Goal: Information Seeking & Learning: Learn about a topic

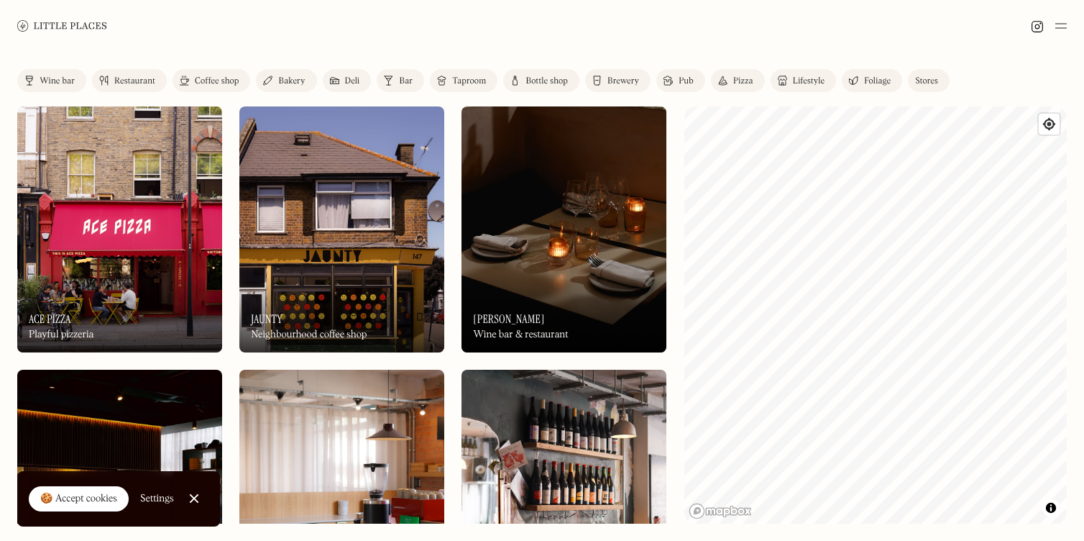
click at [682, 387] on div "Label Wine bar Restaurant Coffee shop Bakery Deli Bar Taproom Bottle shop Brewe…" at bounding box center [542, 296] width 1084 height 489
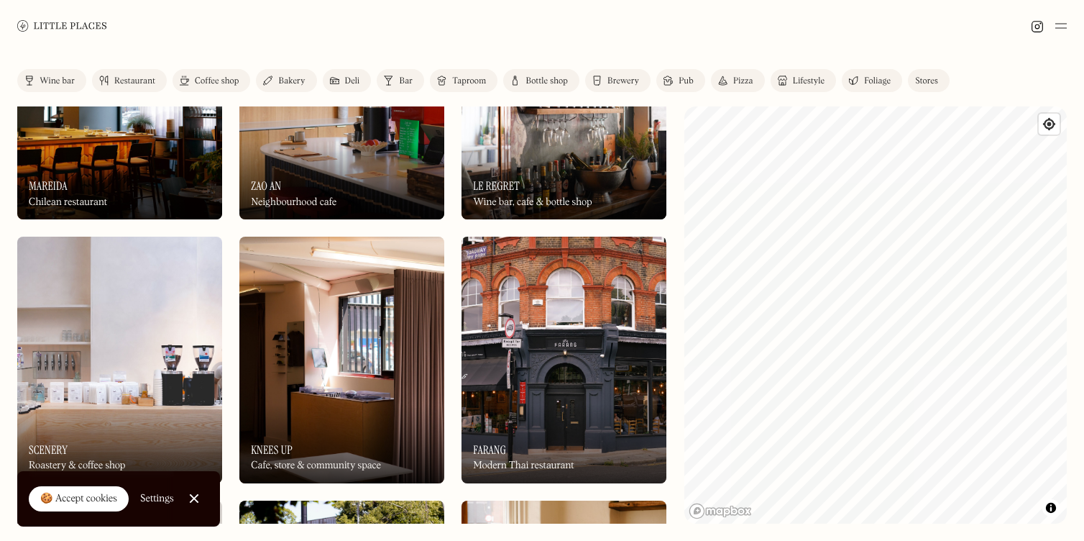
scroll to position [396, 0]
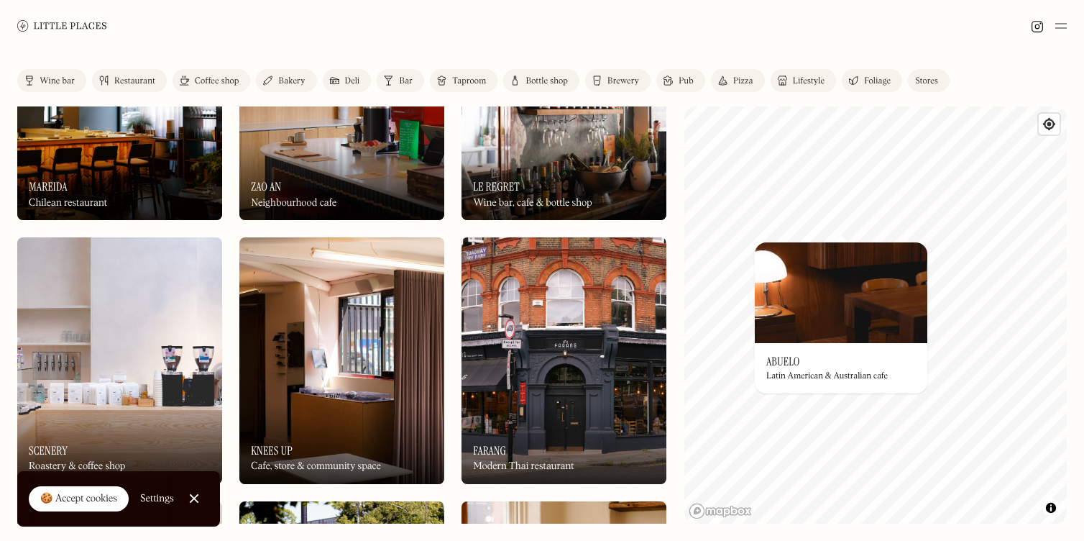
click at [802, 358] on div "On Our Radar Abuelo Latin American & Australian cafe" at bounding box center [841, 368] width 173 height 50
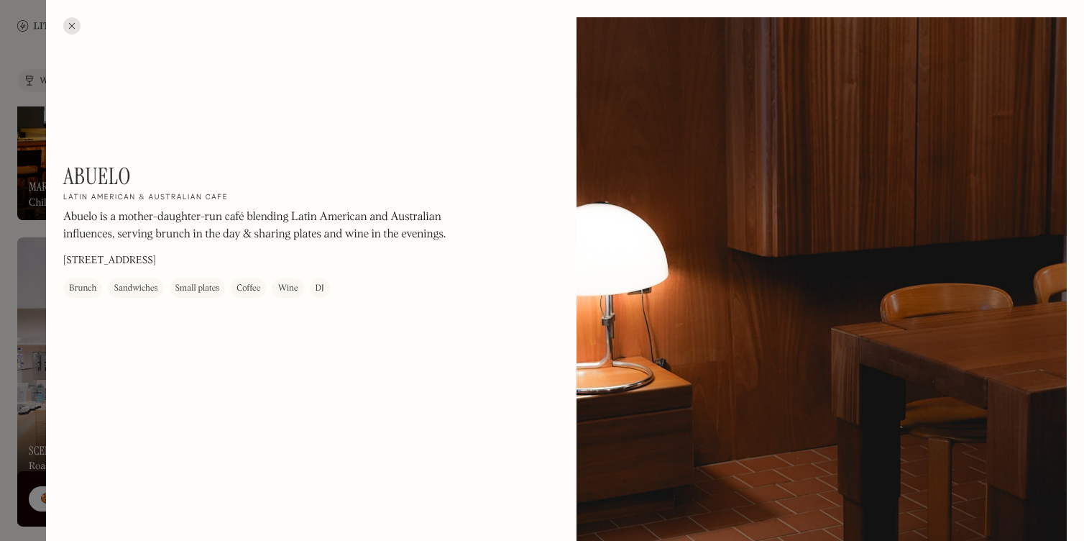
click at [73, 22] on div at bounding box center [71, 25] width 17 height 17
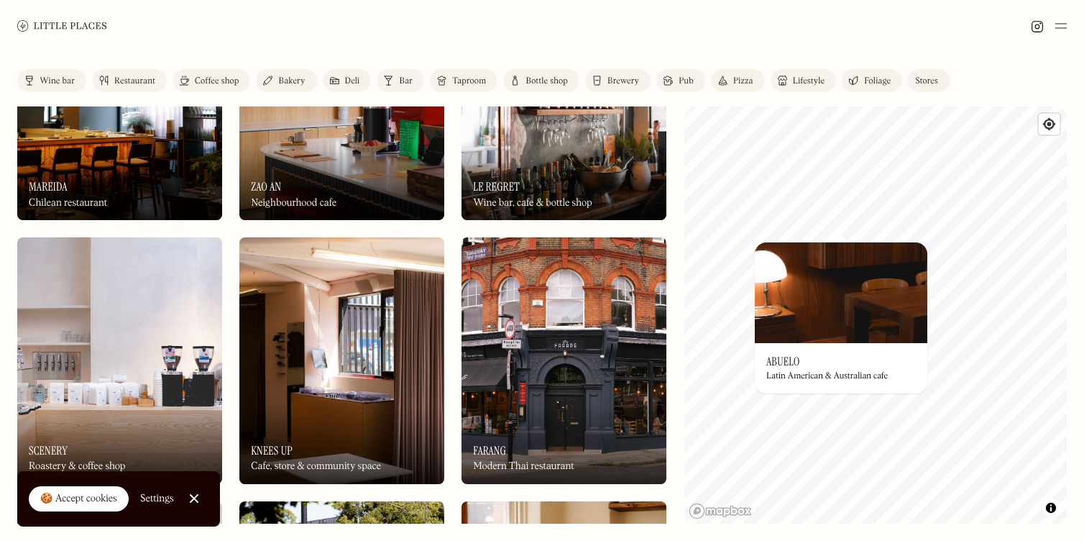
click at [797, 337] on img at bounding box center [841, 292] width 173 height 101
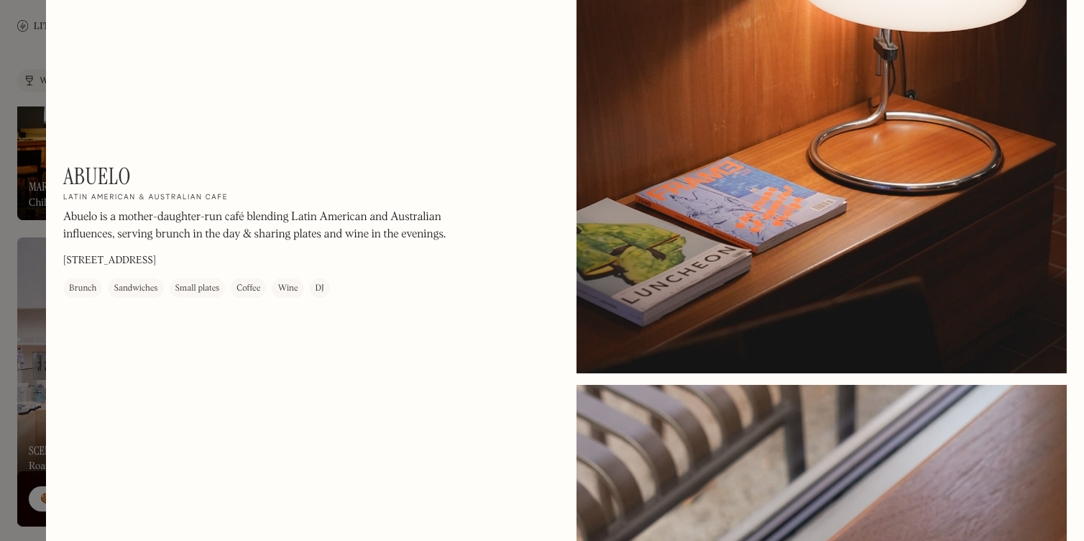
scroll to position [2178, 0]
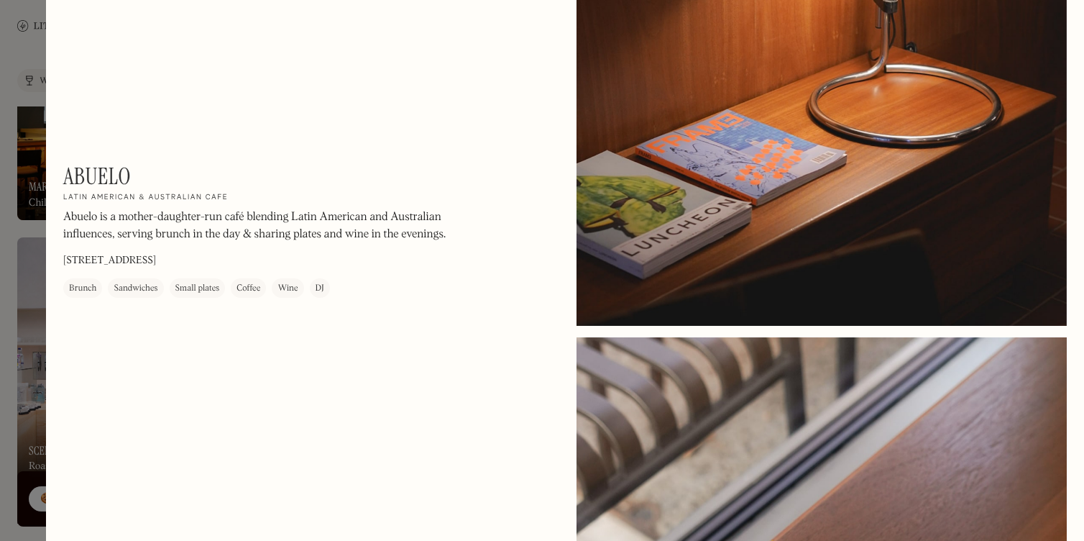
click at [28, 133] on div at bounding box center [542, 270] width 1084 height 541
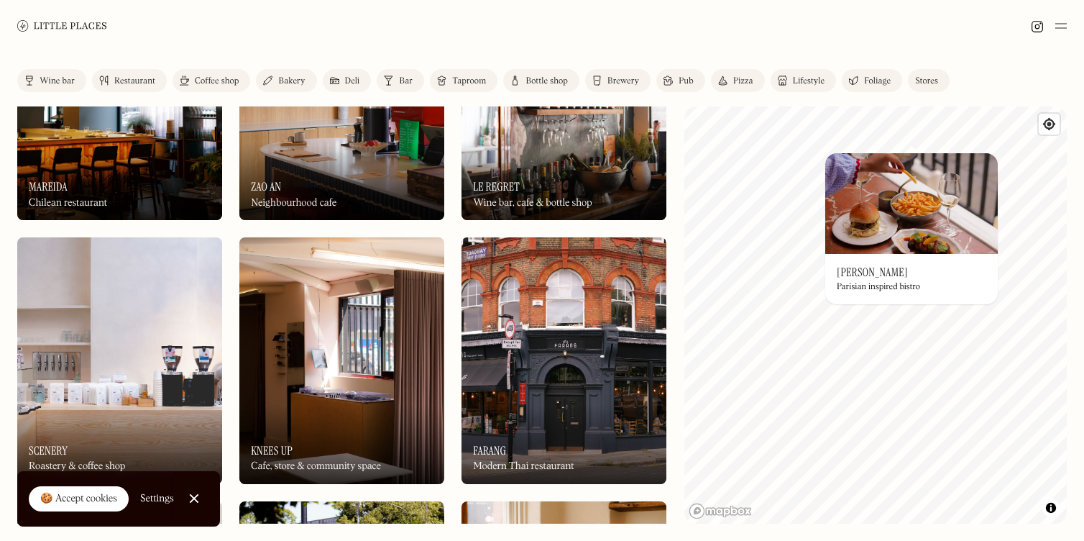
click at [873, 263] on div "On Our Radar [PERSON_NAME] inspired bistro" at bounding box center [912, 279] width 173 height 50
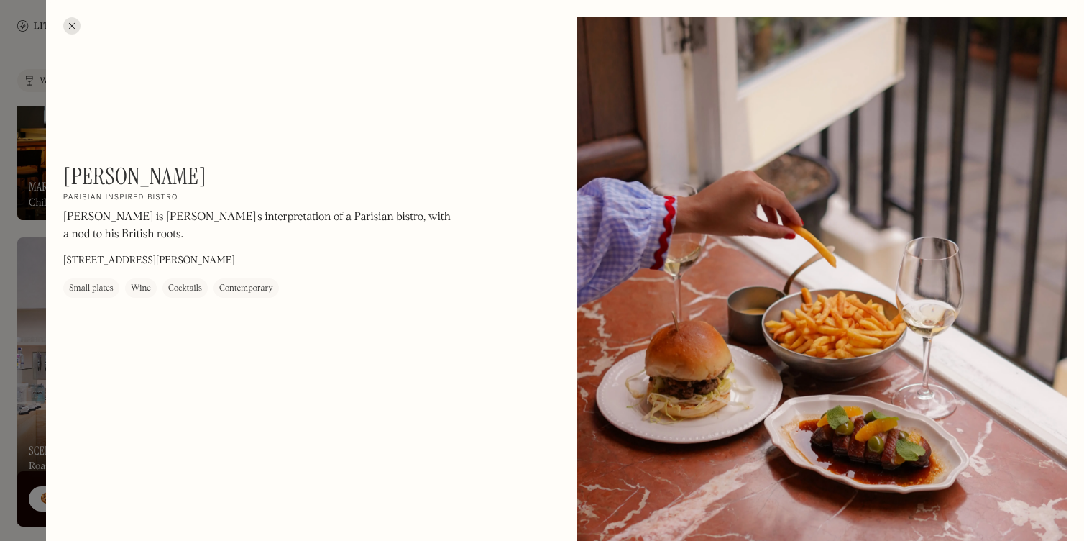
click at [71, 24] on div at bounding box center [71, 25] width 17 height 17
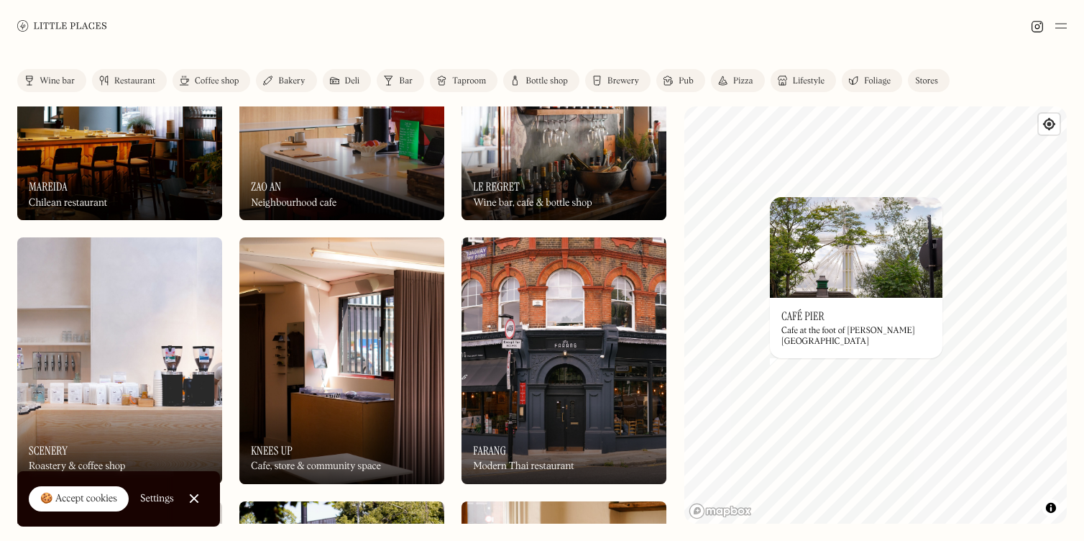
click at [857, 326] on div "On Our Radar Café Pier Cafe at the foot of [PERSON_NAME][GEOGRAPHIC_DATA]" at bounding box center [856, 328] width 173 height 60
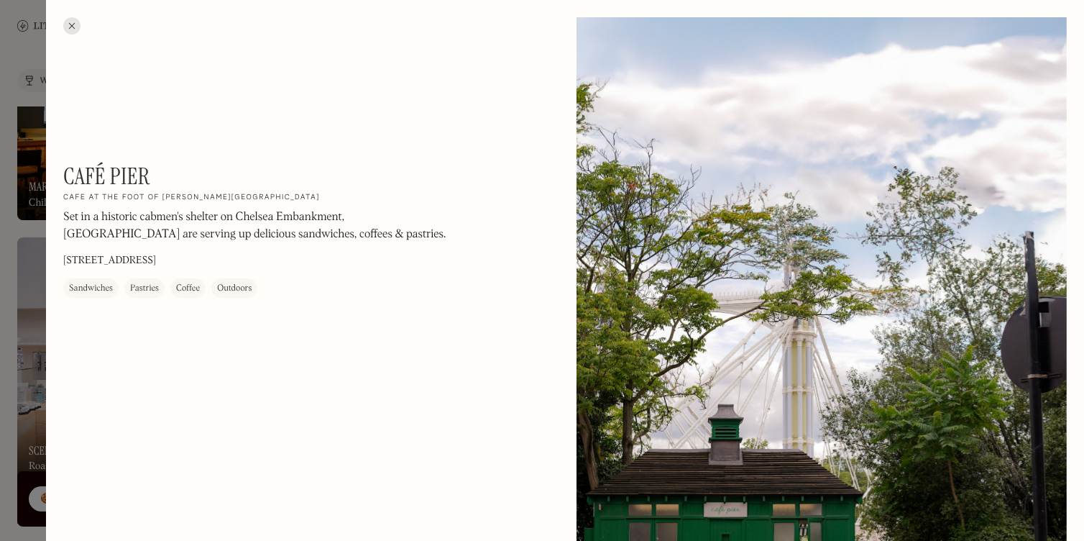
click at [70, 23] on div at bounding box center [71, 25] width 17 height 17
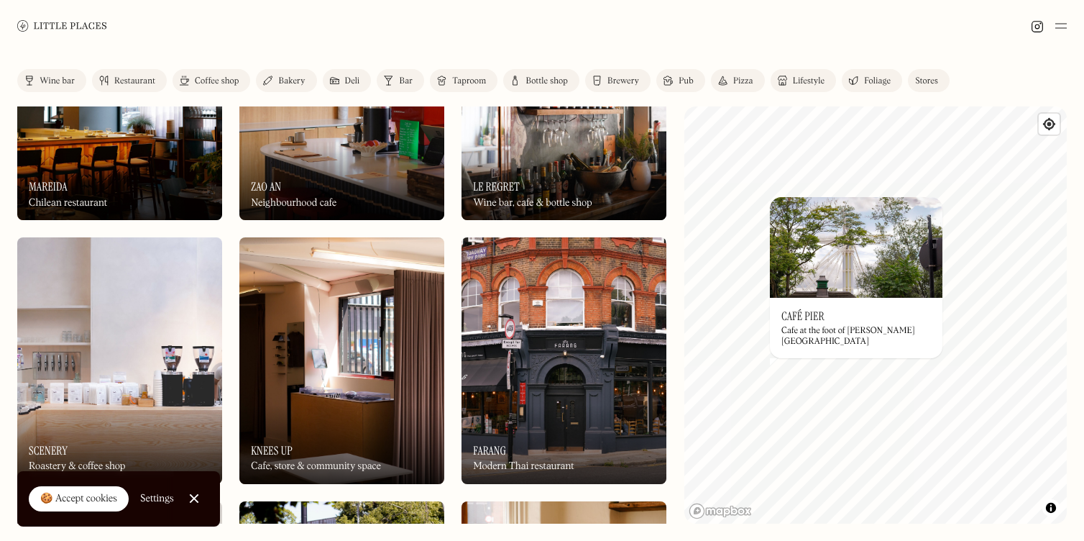
click at [224, 83] on div "Coffee shop" at bounding box center [217, 81] width 44 height 9
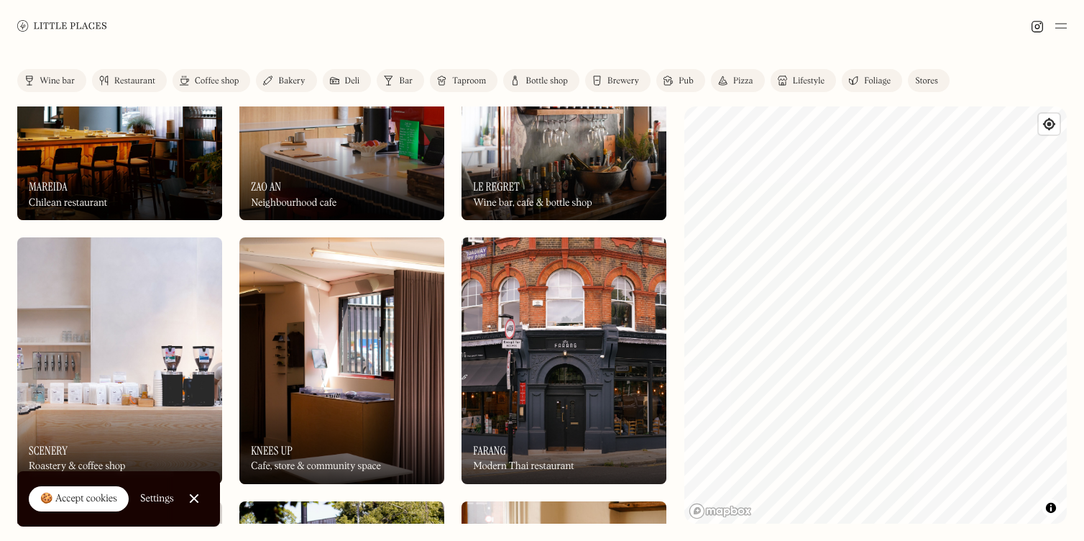
click at [281, 80] on div "Bakery" at bounding box center [291, 81] width 27 height 9
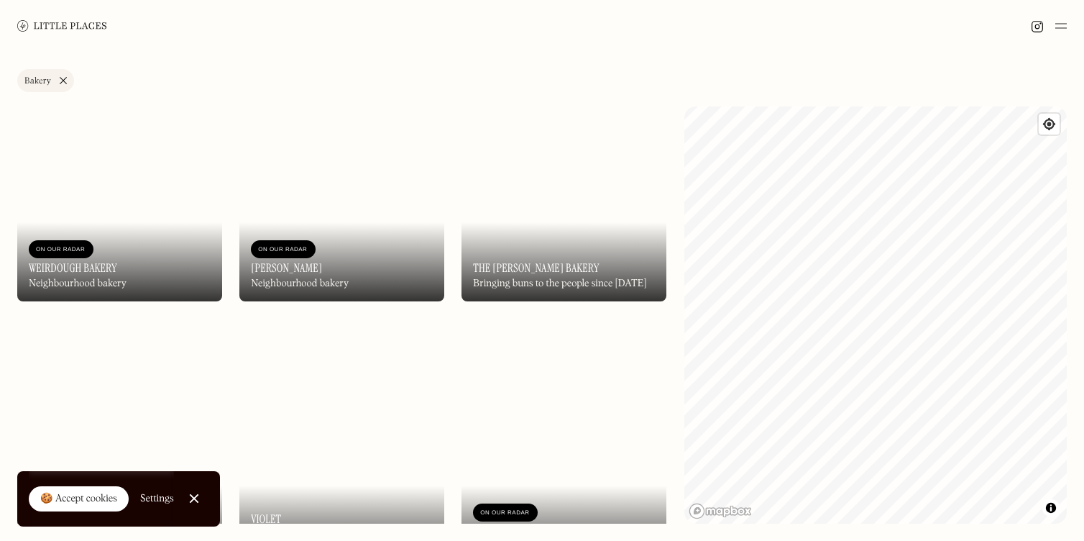
scroll to position [1312, 0]
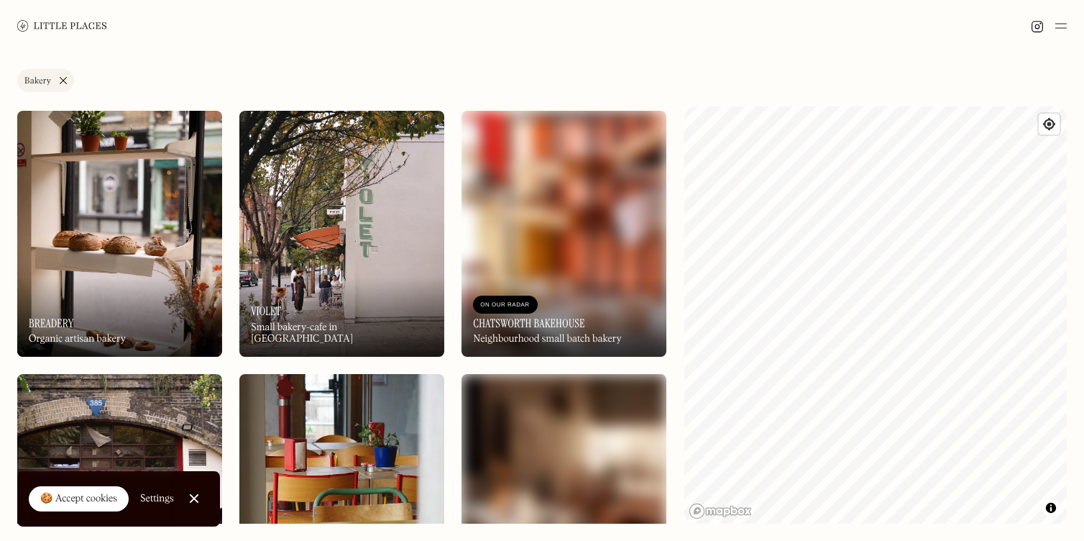
click at [150, 327] on div "On Our Radar Breadery Organic artisan bakery" at bounding box center [119, 317] width 205 height 79
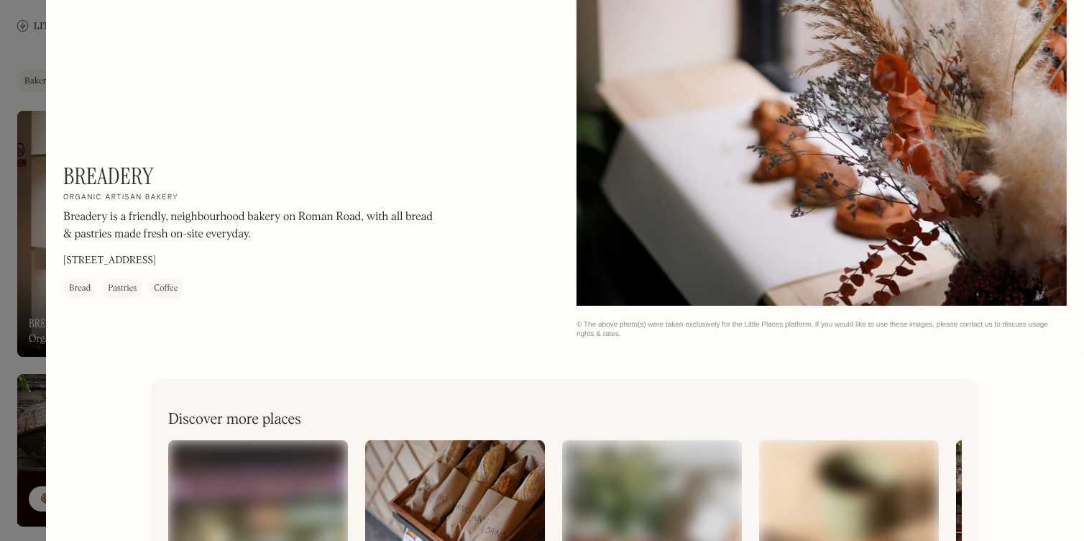
scroll to position [2810, 0]
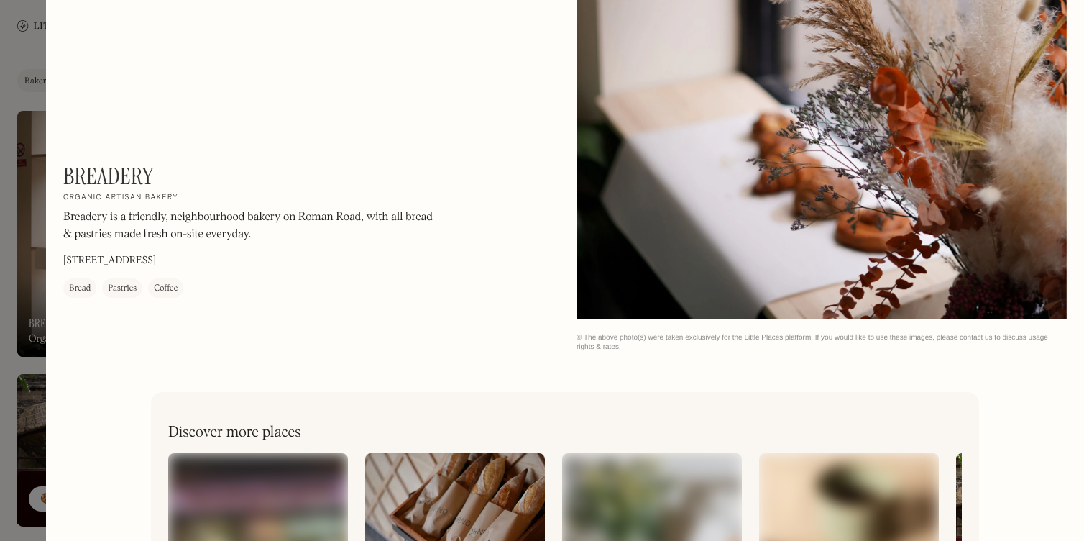
click at [14, 73] on div at bounding box center [542, 270] width 1084 height 541
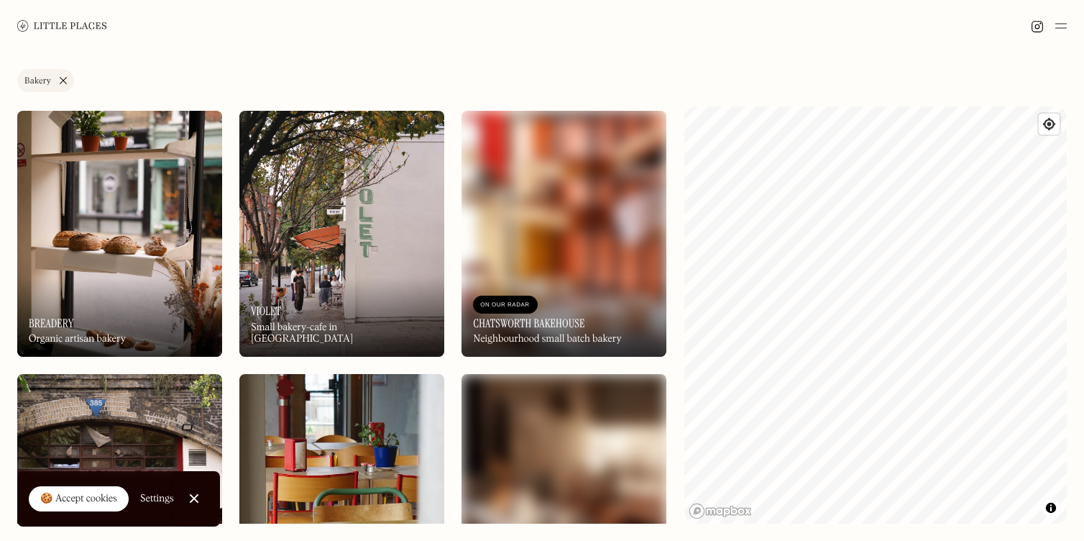
click at [64, 80] on link "Bakery" at bounding box center [45, 80] width 57 height 23
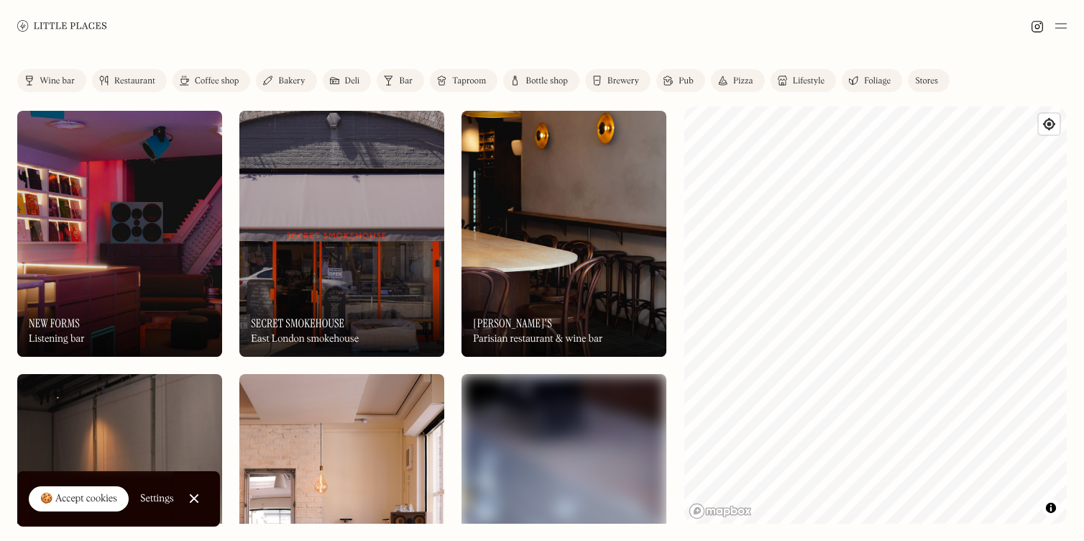
click at [350, 81] on div "Deli" at bounding box center [352, 81] width 15 height 9
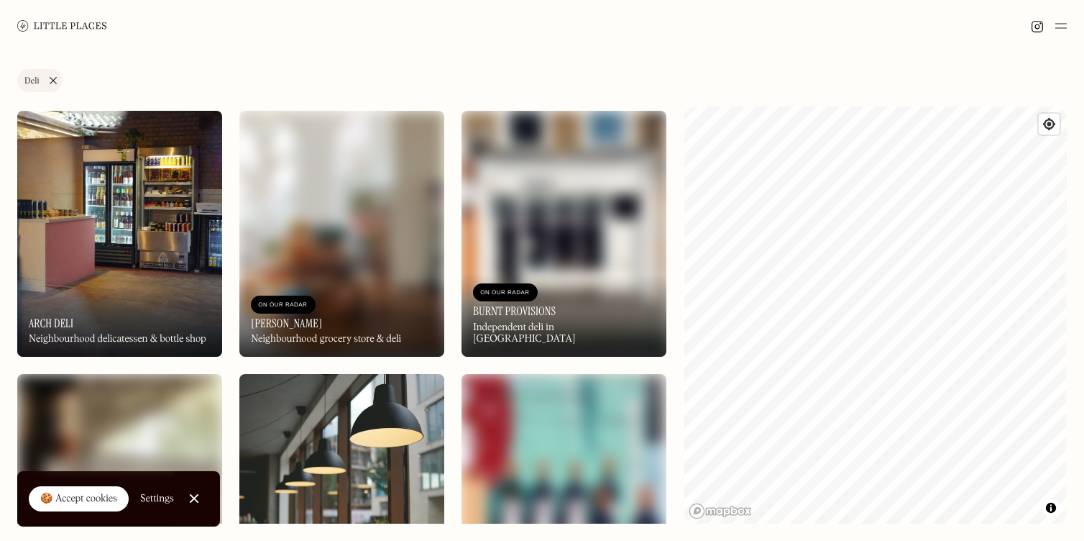
click at [127, 280] on div "On Our Radar Arch Deli Neighbourhood delicatessen & bottle shop" at bounding box center [119, 317] width 205 height 79
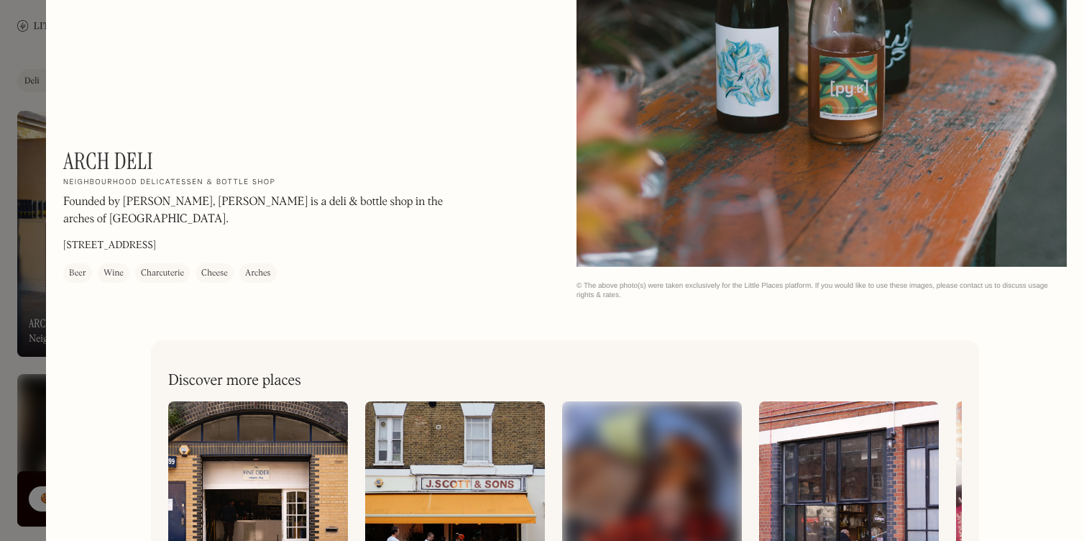
scroll to position [2354, 0]
